Goal: Task Accomplishment & Management: Manage account settings

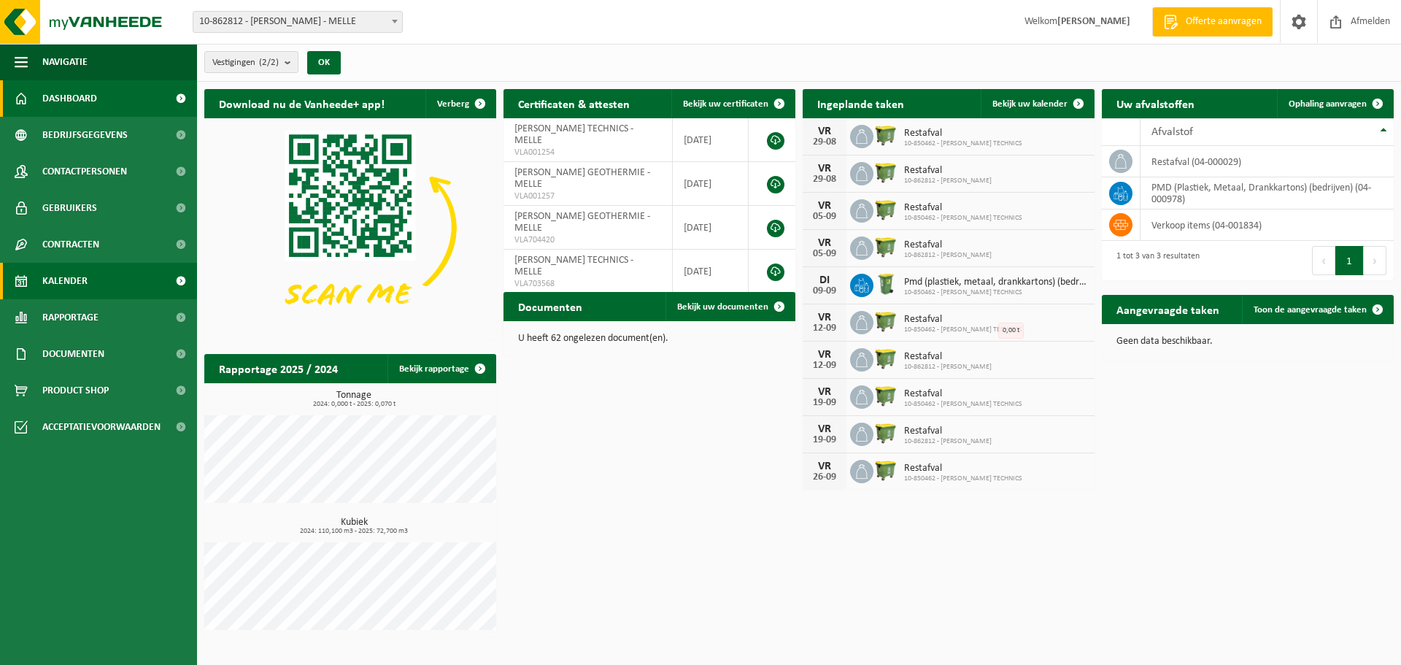
click at [64, 271] on span "Kalender" at bounding box center [64, 281] width 45 height 36
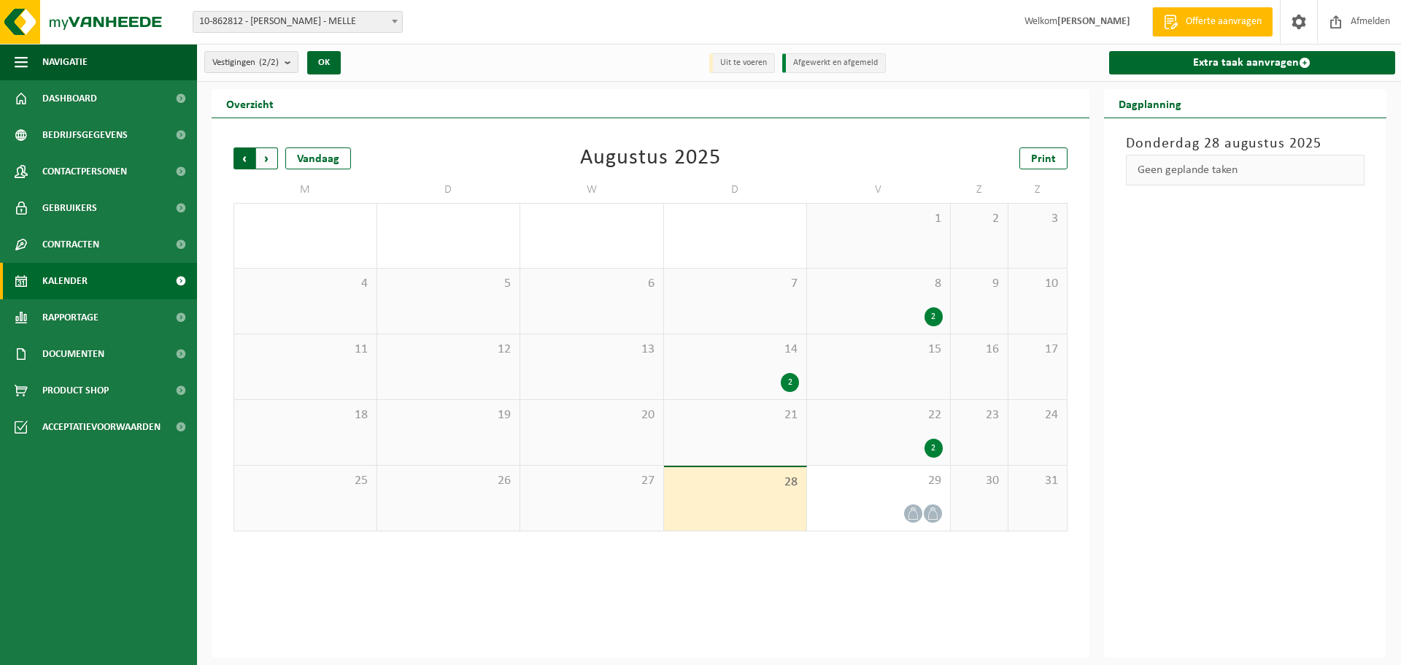
click at [261, 156] on span "Volgende" at bounding box center [267, 158] width 22 height 22
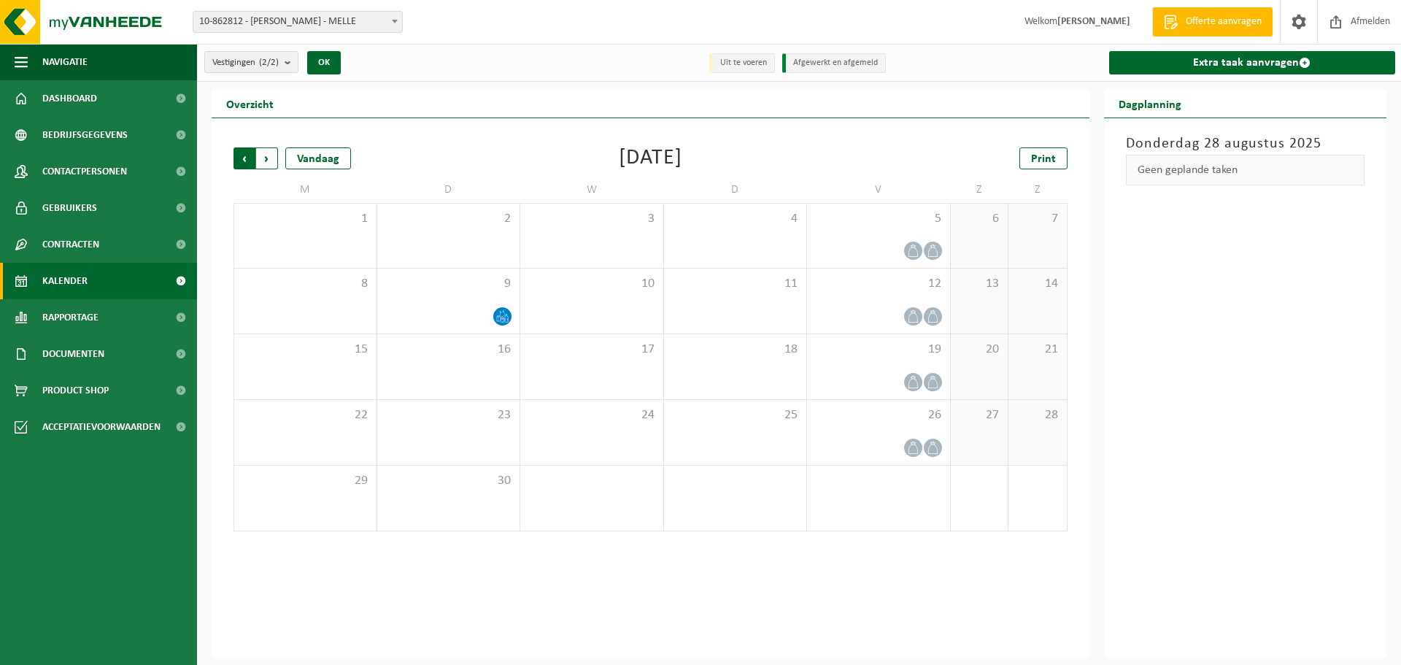
click at [275, 168] on span "Volgende" at bounding box center [267, 158] width 22 height 22
click at [463, 312] on div at bounding box center [449, 317] width 128 height 20
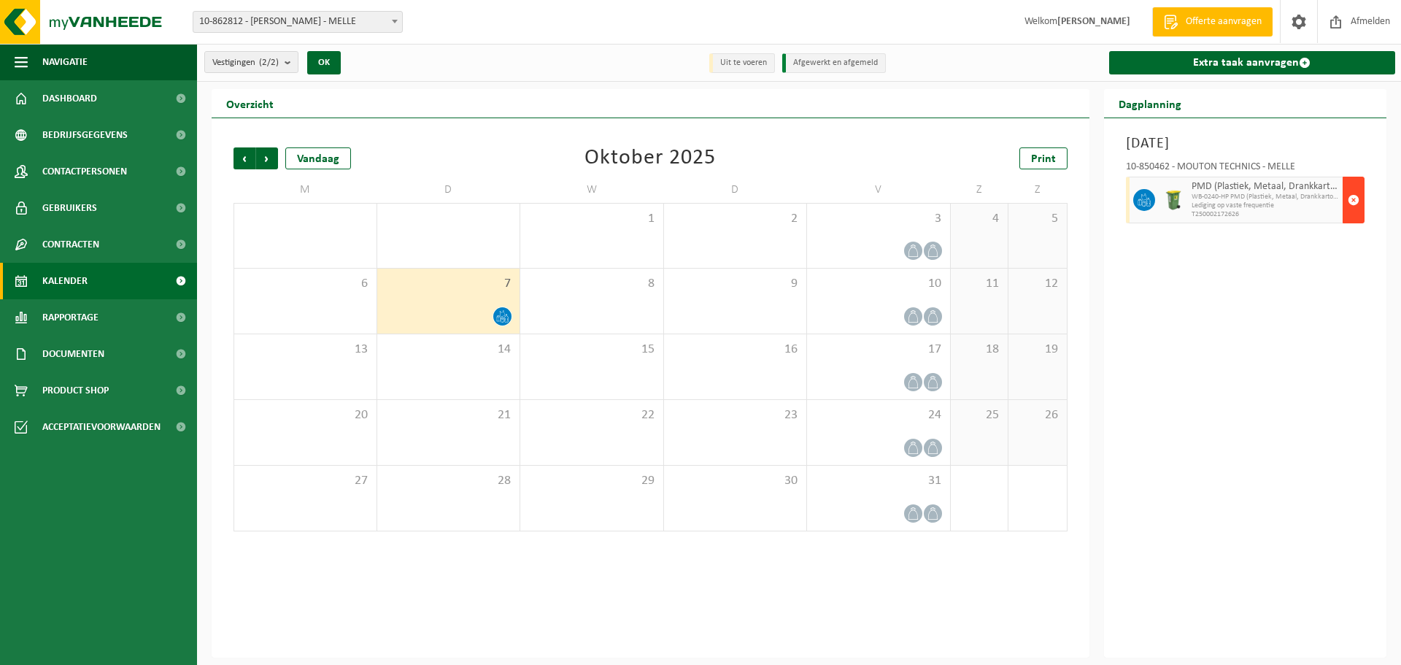
click at [1360, 196] on button "button" at bounding box center [1354, 200] width 22 height 47
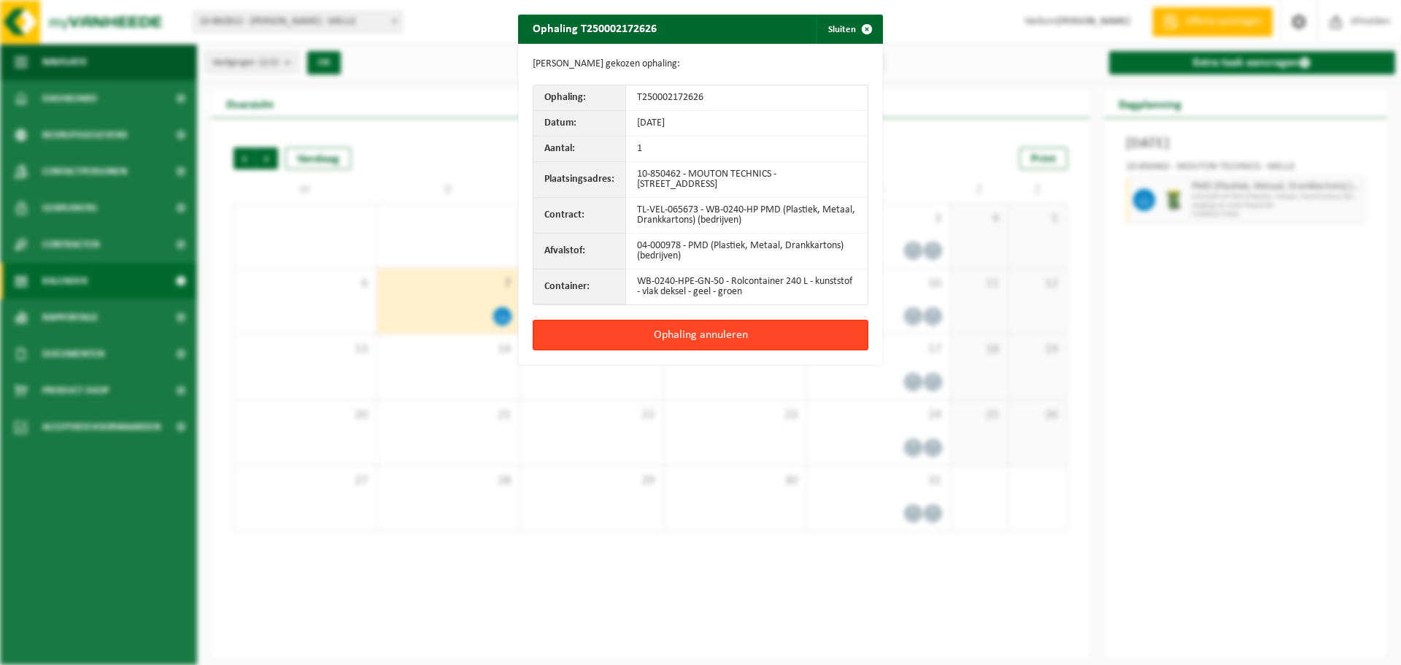
drag, startPoint x: 713, startPoint y: 335, endPoint x: 694, endPoint y: 346, distance: 21.9
click at [712, 336] on button "Ophaling annuleren" at bounding box center [701, 335] width 336 height 31
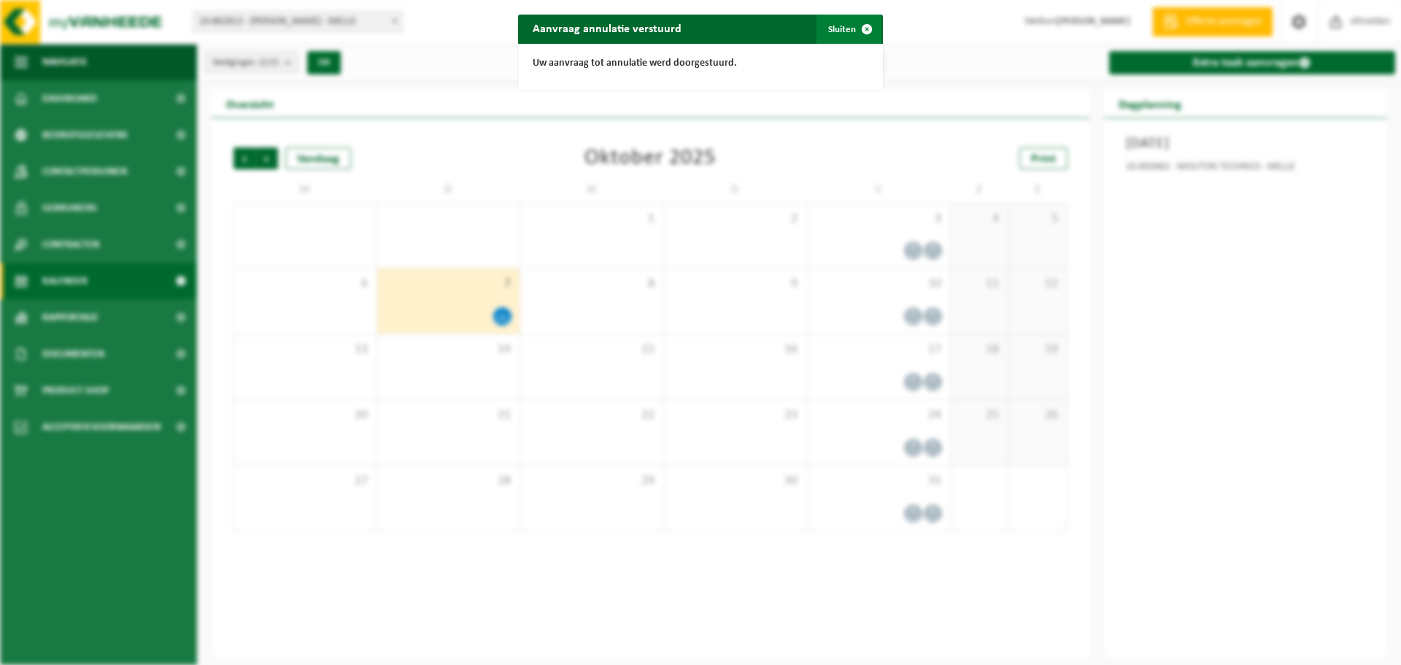
click at [844, 34] on button "Sluiten" at bounding box center [849, 29] width 65 height 29
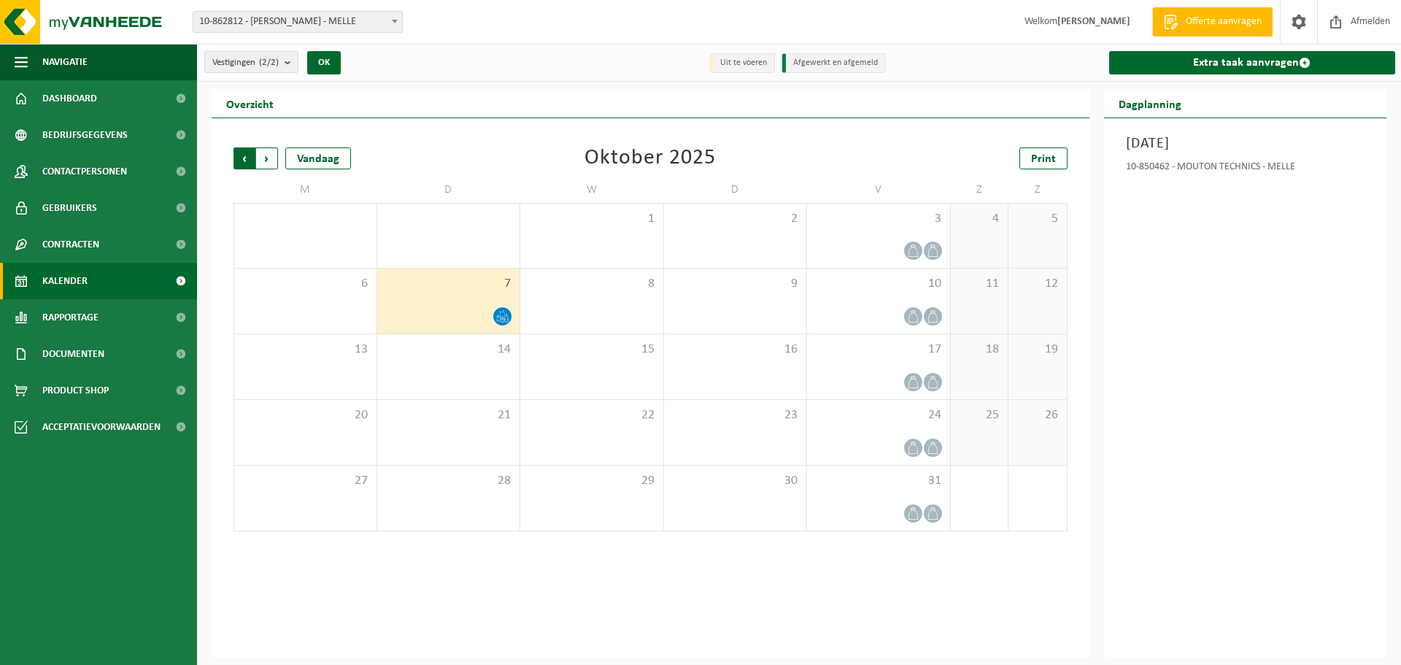
click at [266, 158] on span "Volgende" at bounding box center [267, 158] width 22 height 22
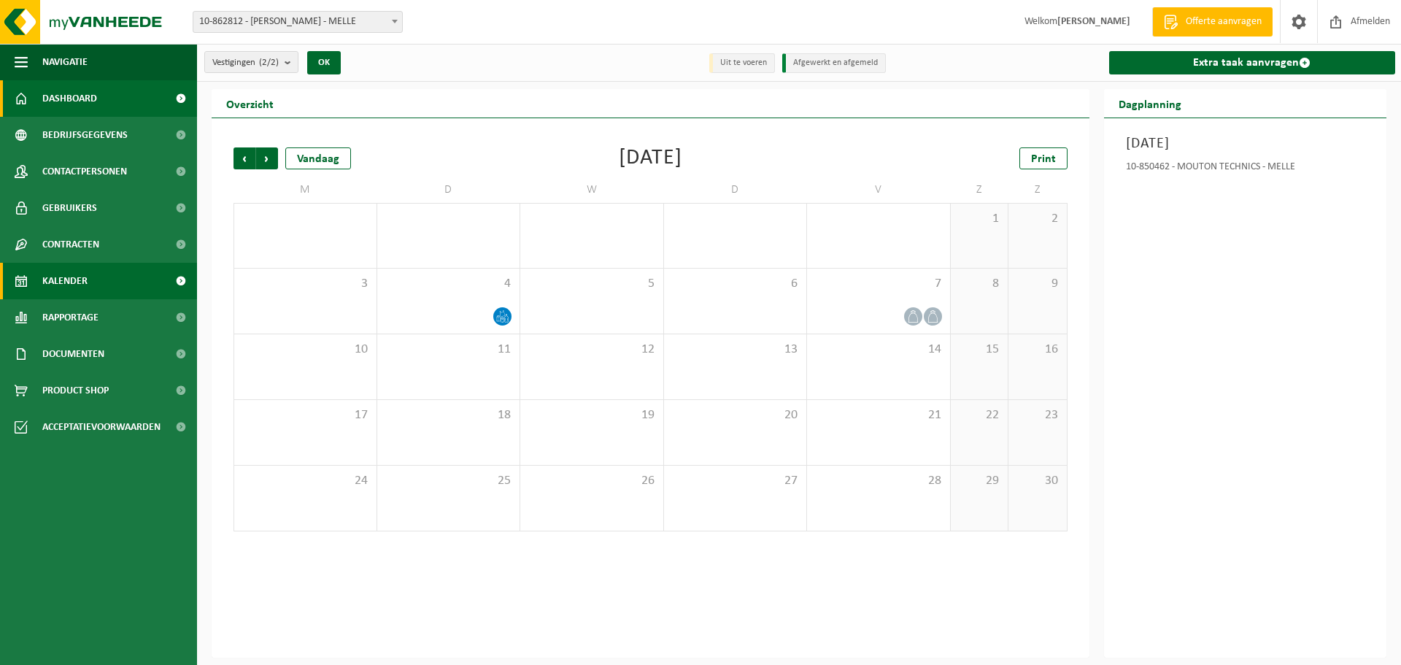
click at [115, 97] on link "Dashboard" at bounding box center [98, 98] width 197 height 36
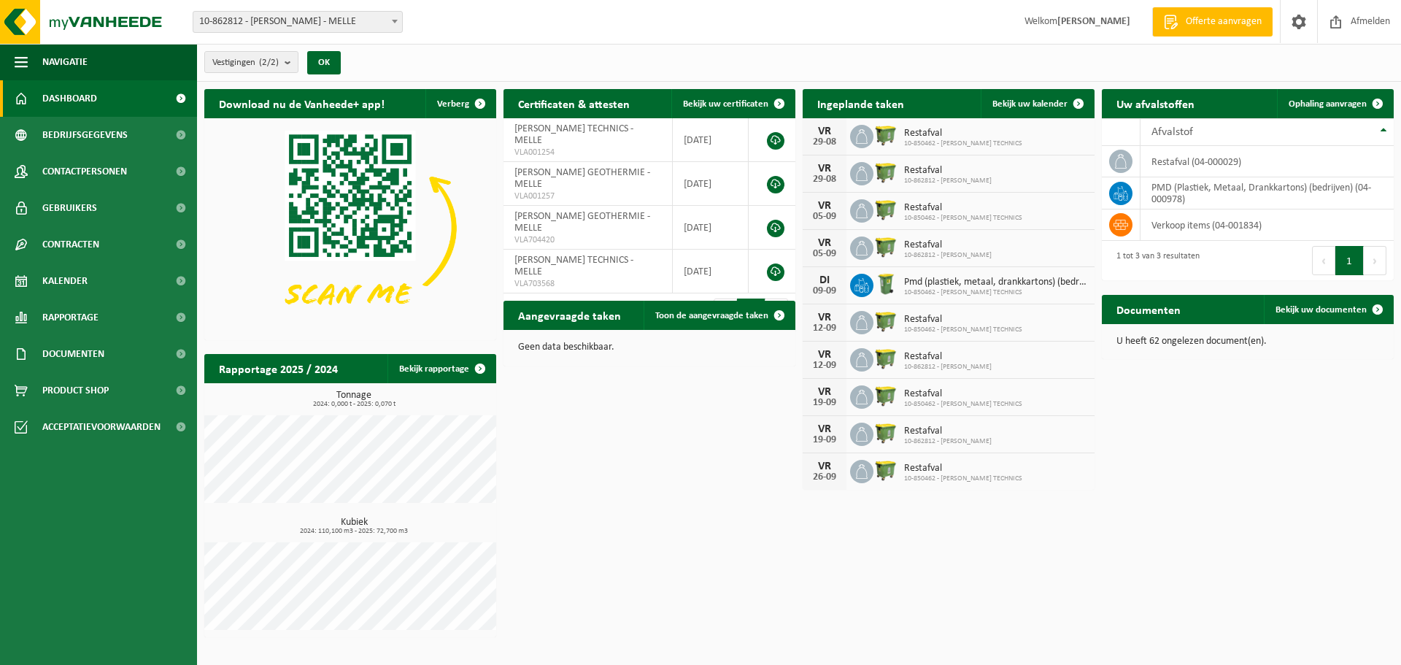
click at [109, 105] on link "Dashboard" at bounding box center [98, 98] width 197 height 36
